Goal: Navigation & Orientation: Find specific page/section

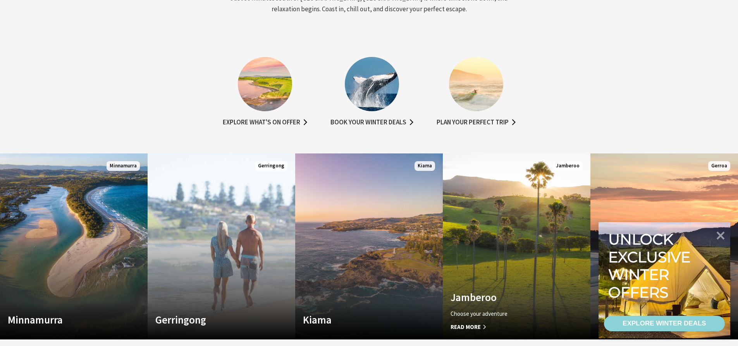
scroll to position [426, 0]
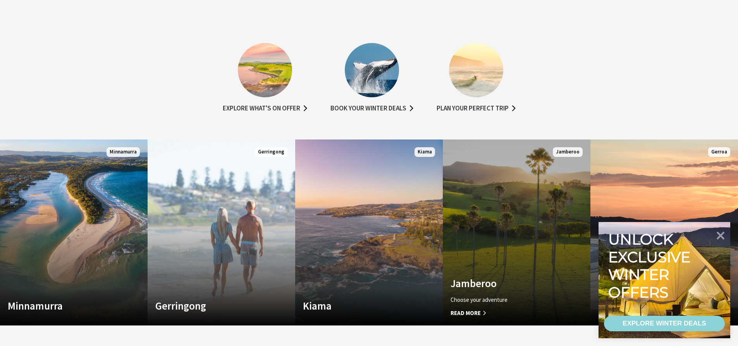
click at [541, 265] on link "Custom Image Used Jamberoo Choose your adventure Read More Jamberoo" at bounding box center [517, 232] width 148 height 186
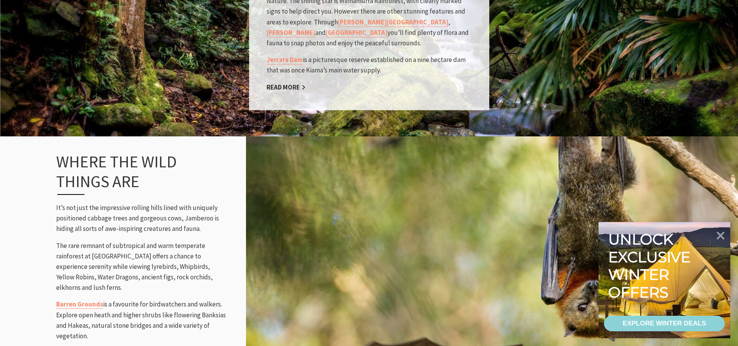
scroll to position [852, 0]
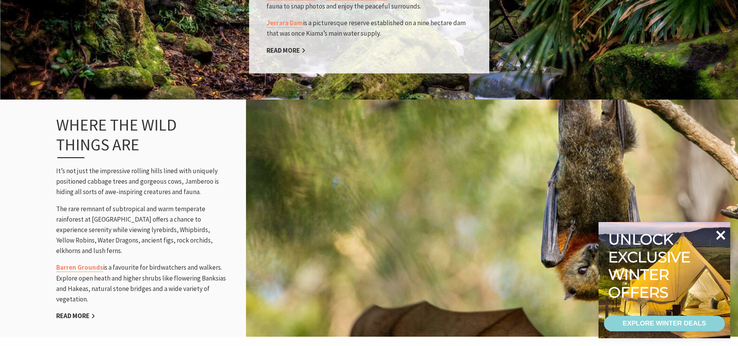
click at [719, 237] on icon at bounding box center [720, 234] width 9 height 9
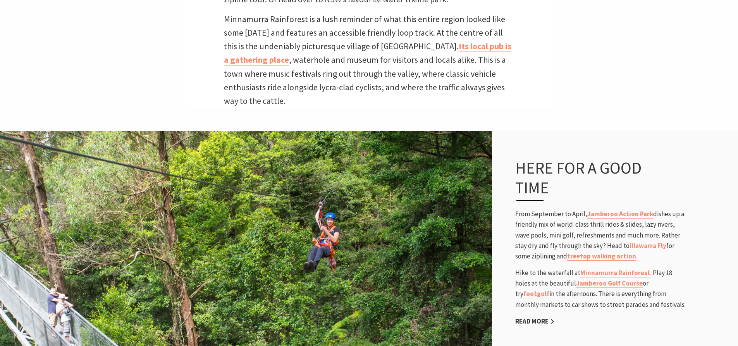
scroll to position [420, 0]
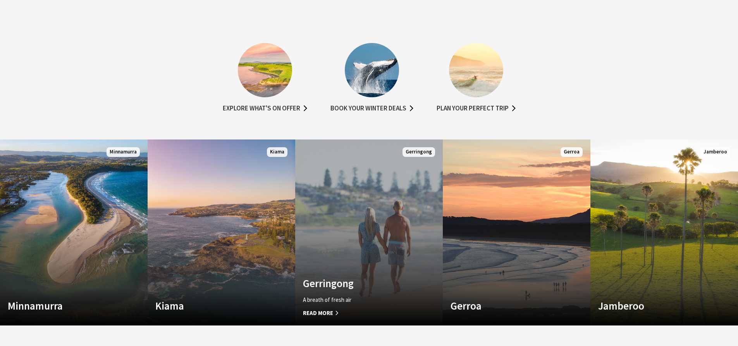
scroll to position [12, 744]
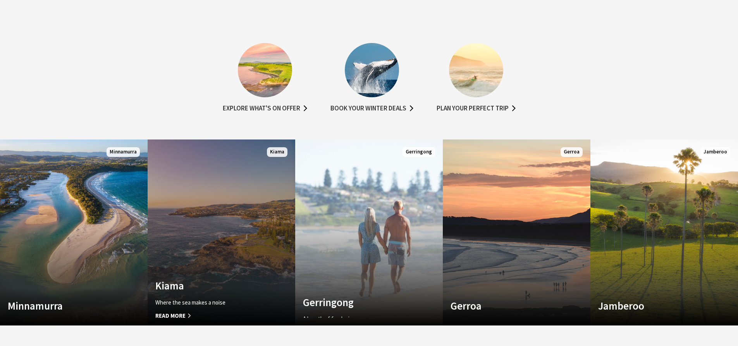
click at [222, 273] on link "Custom Image Used Kiama Where the sea makes a noise Read More Kiama" at bounding box center [222, 232] width 148 height 186
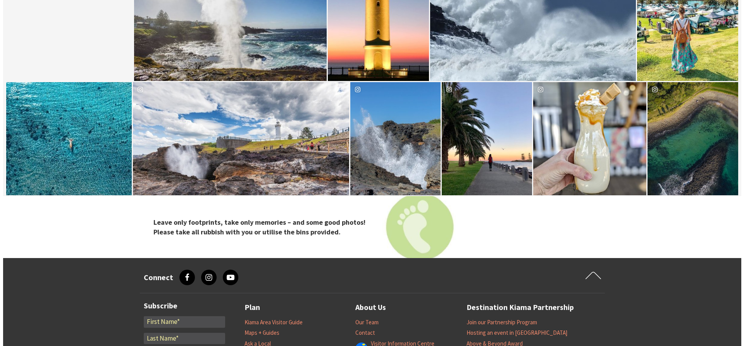
scroll to position [2595, 0]
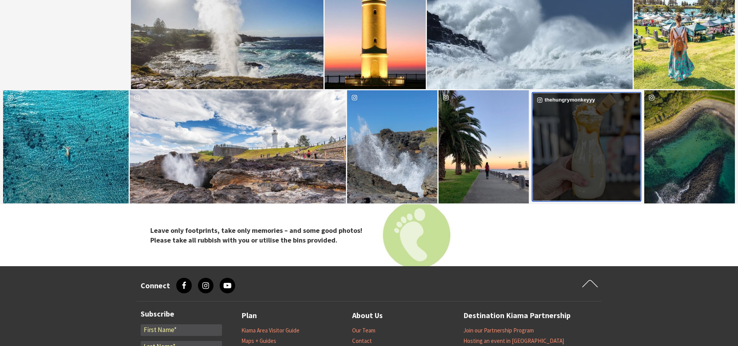
click at [578, 129] on div "image gallery, click to learn more about photo: Our Caramilk shake special is e…" at bounding box center [559, 146] width 54 height 107
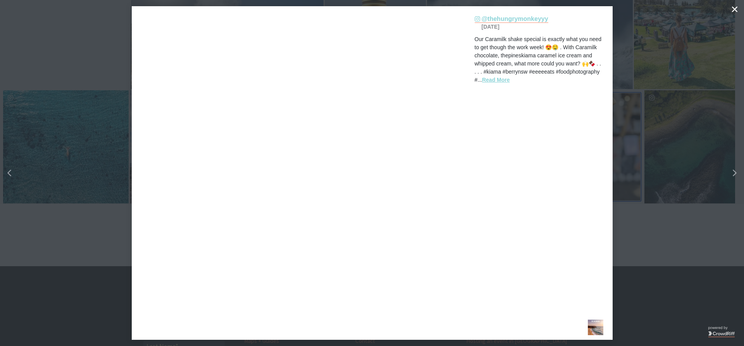
scroll to position [256, 750]
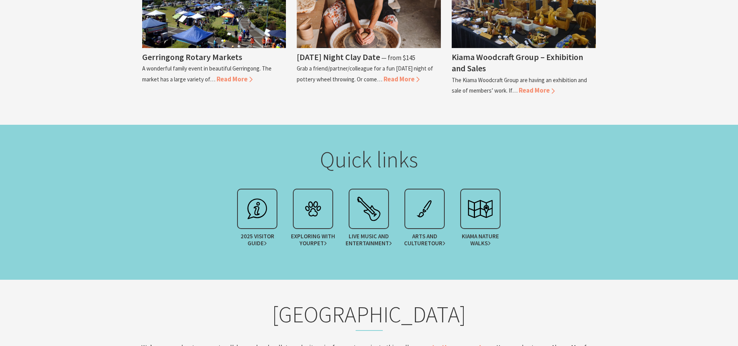
scroll to position [1084, 0]
